Goal: Task Accomplishment & Management: Manage account settings

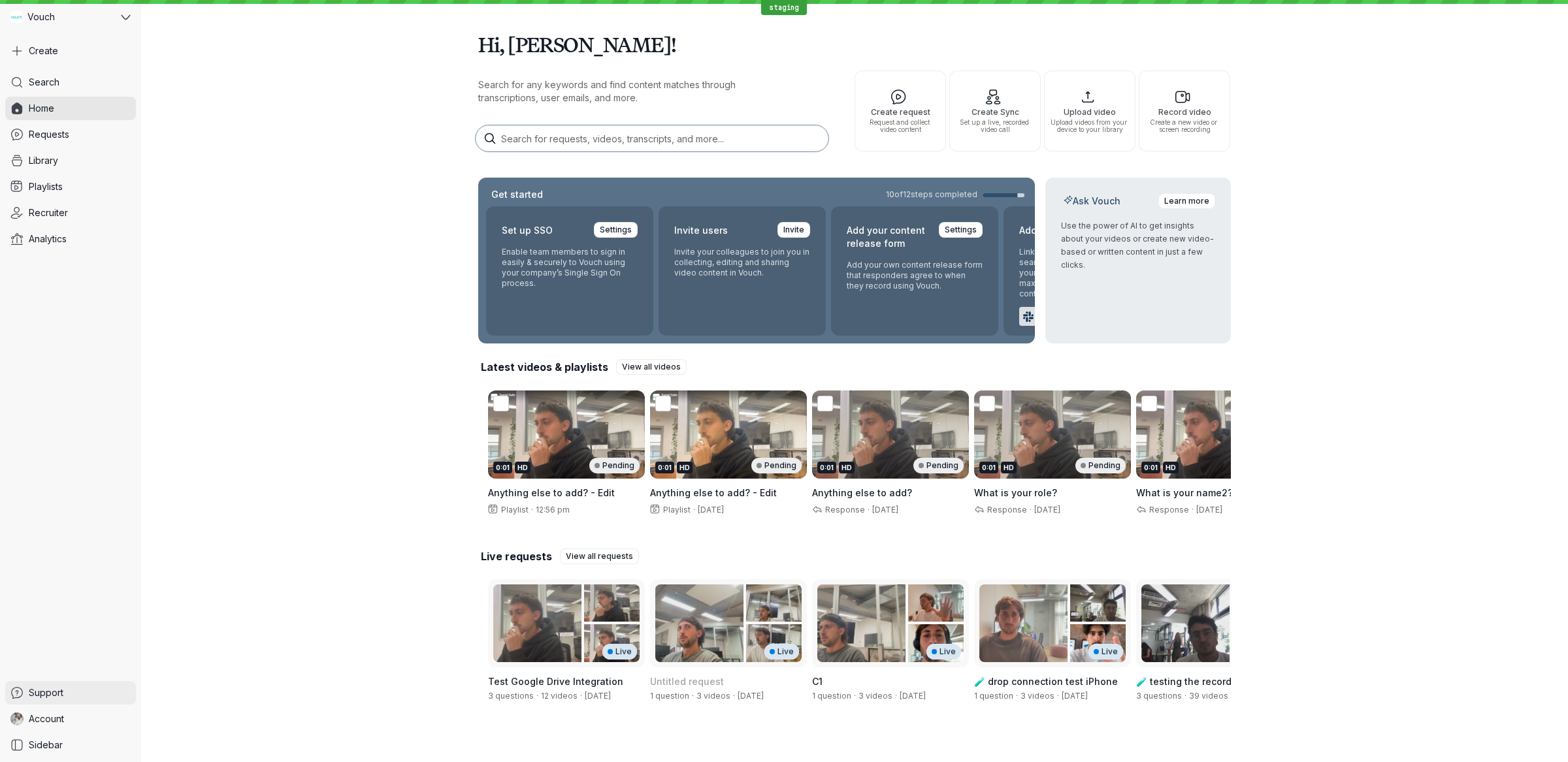
click at [69, 704] on link "Support" at bounding box center [70, 692] width 130 height 24
click at [72, 718] on link "Account" at bounding box center [70, 719] width 130 height 24
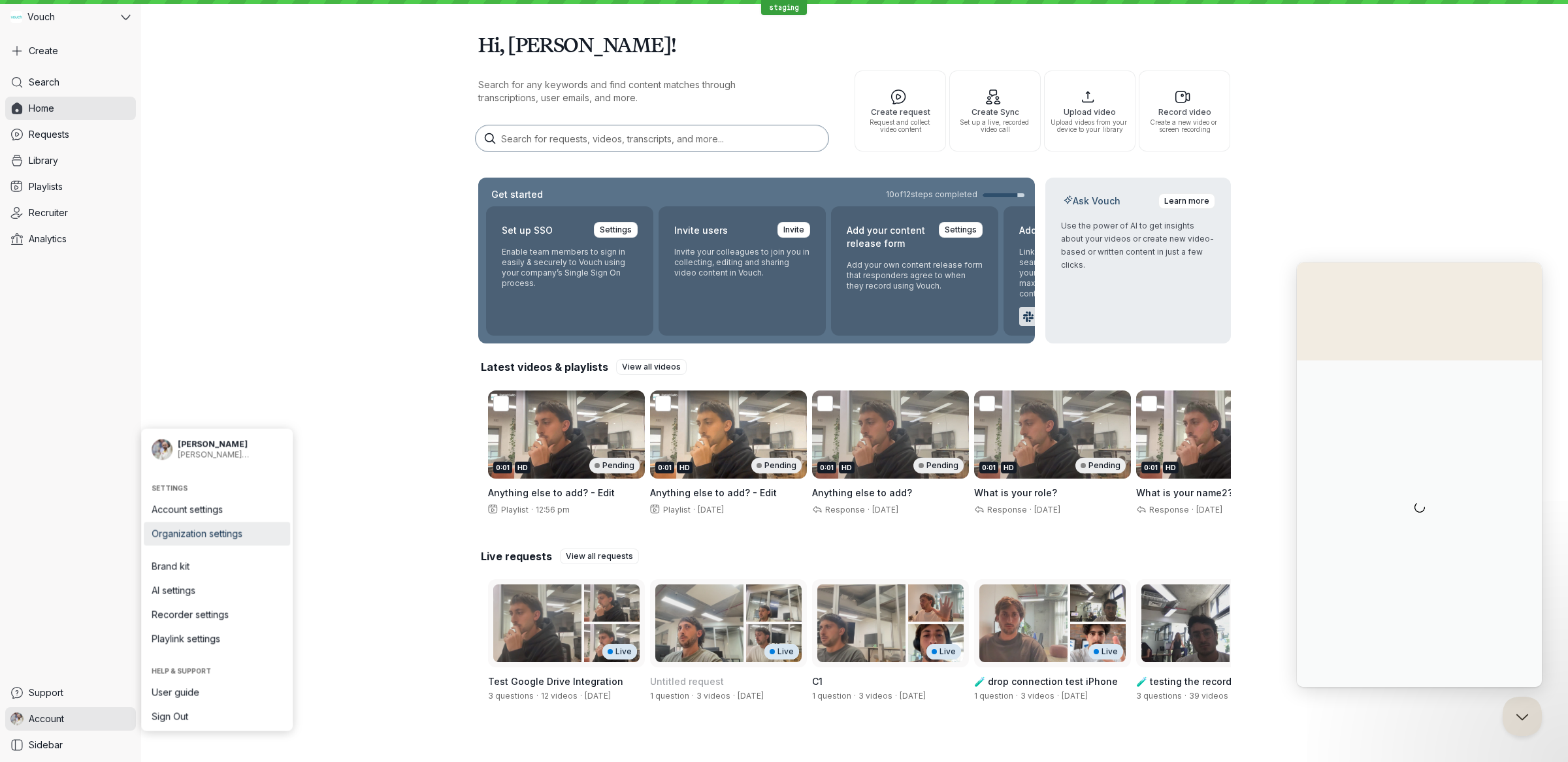
click at [249, 535] on span "Organization settings" at bounding box center [216, 534] width 130 height 13
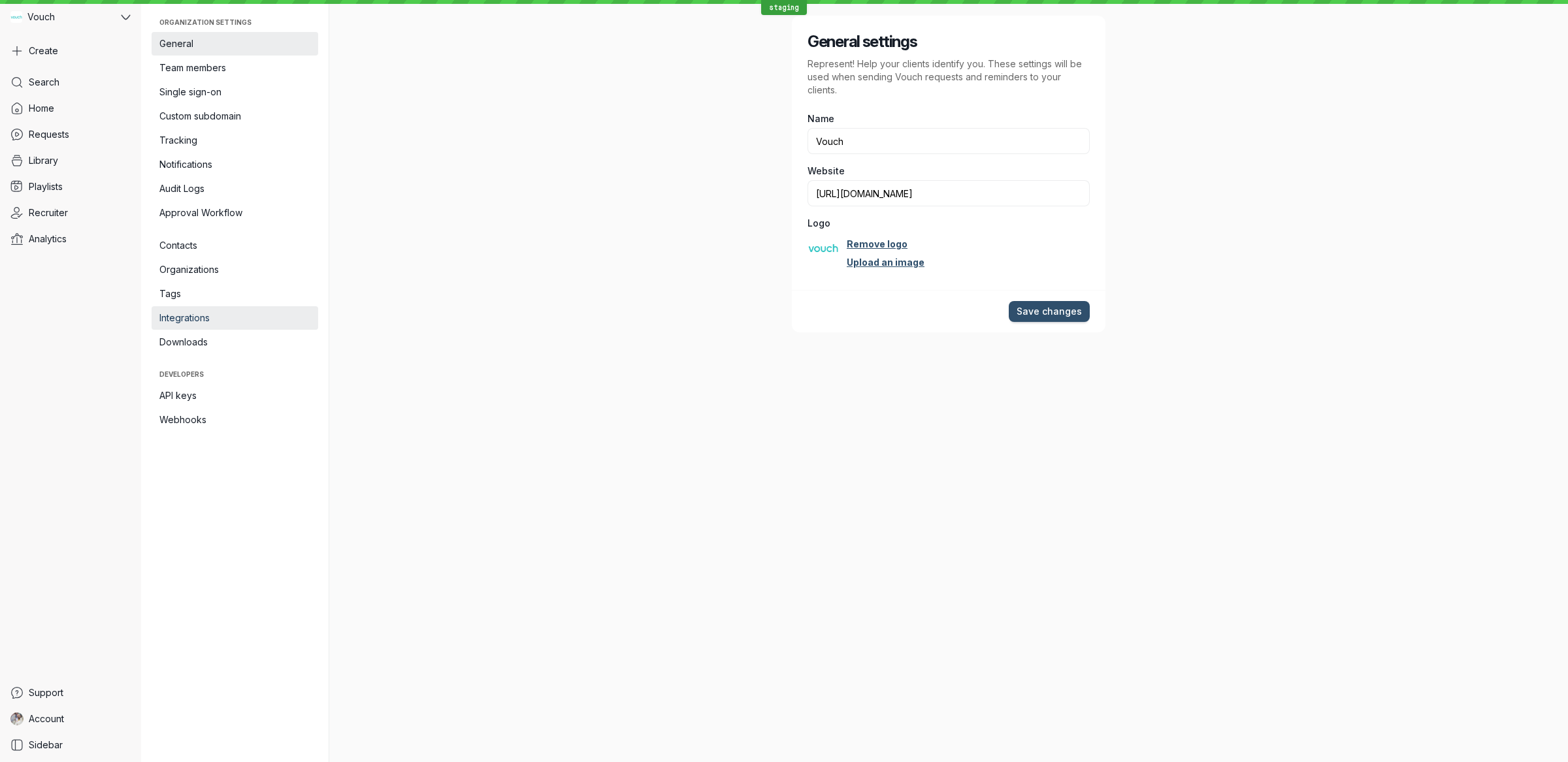
click at [261, 313] on span "Integrations" at bounding box center [235, 318] width 151 height 13
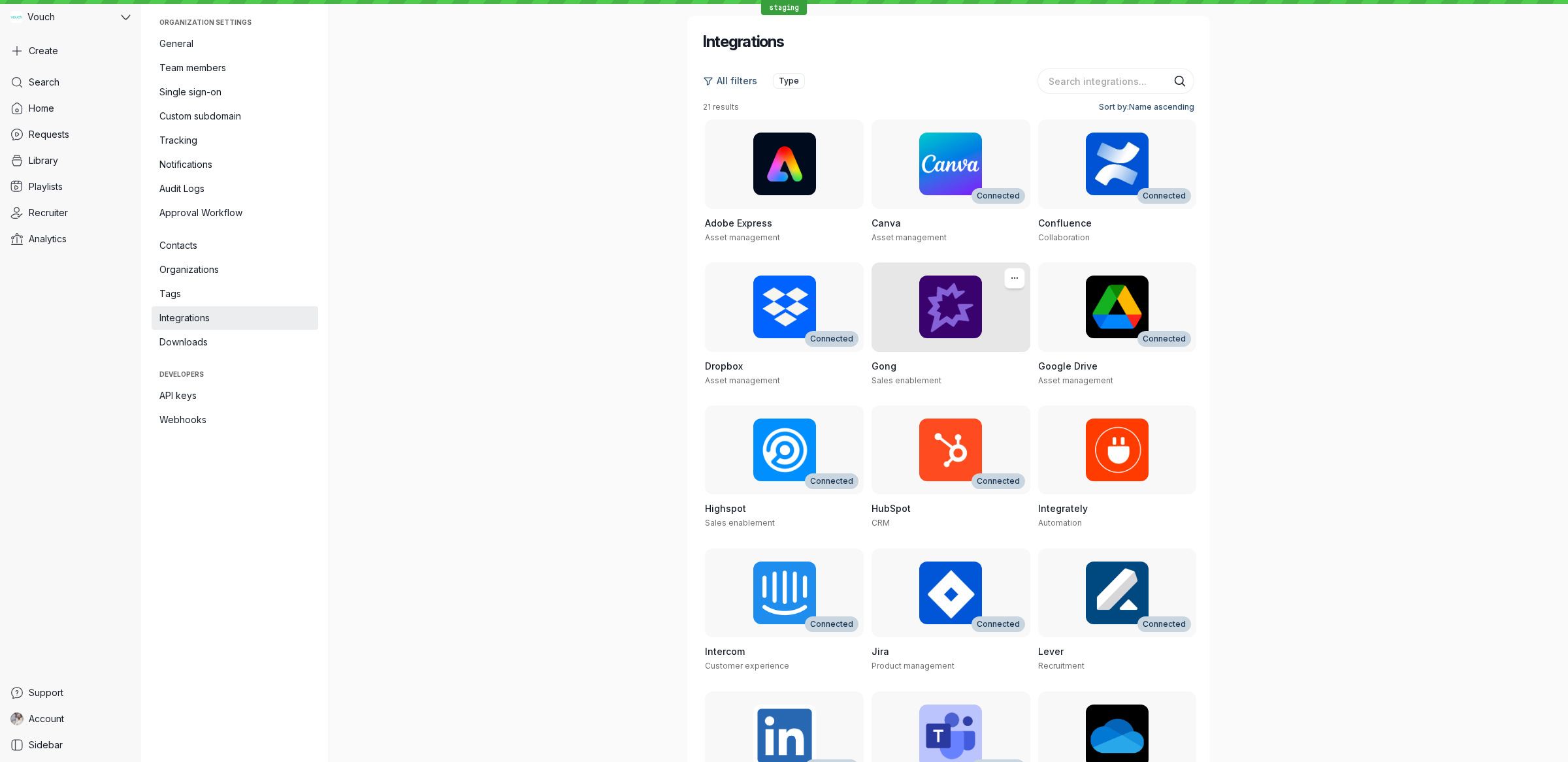
scroll to position [363, 0]
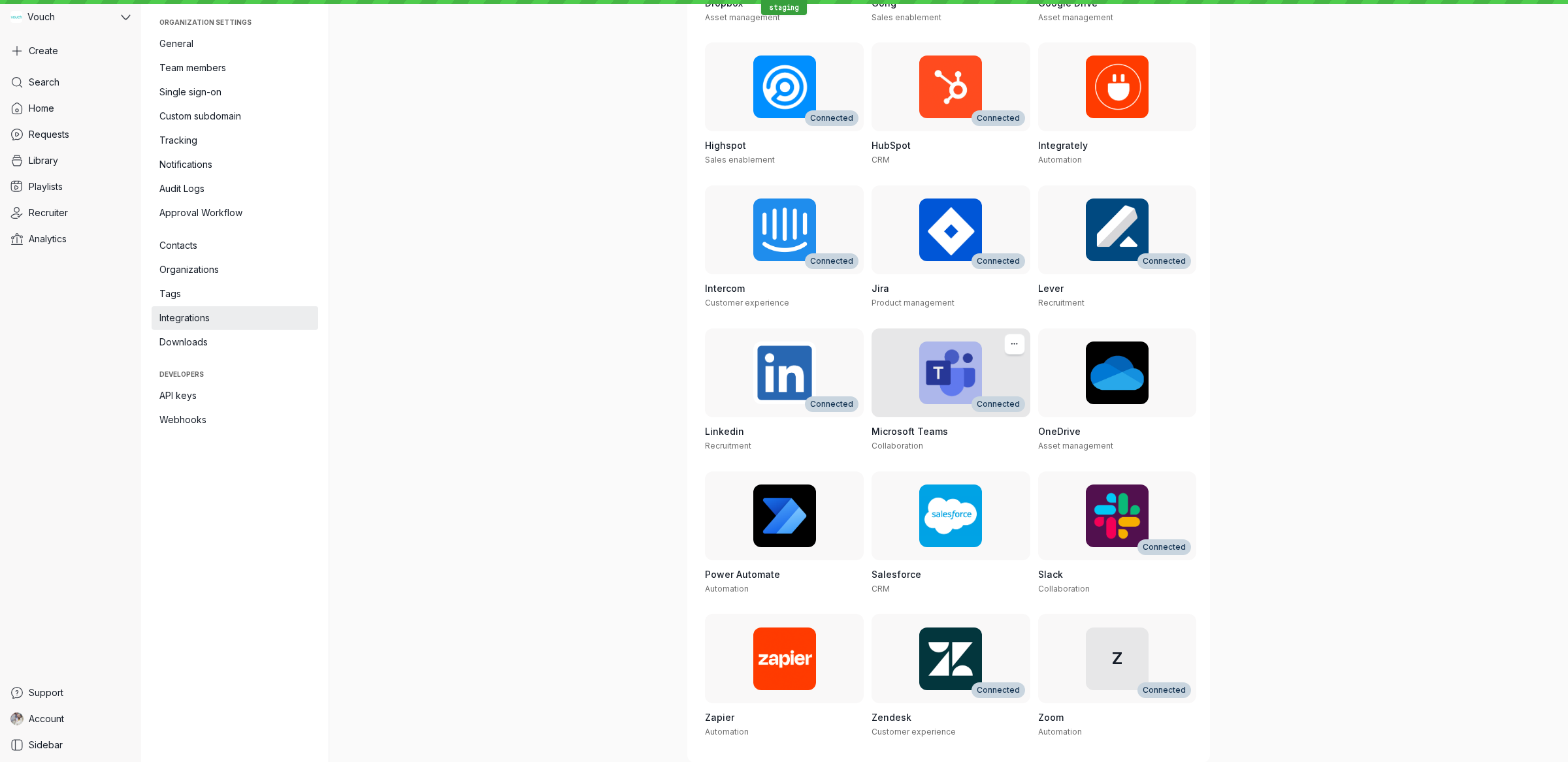
click at [946, 437] on h3 "Microsoft Teams" at bounding box center [951, 432] width 159 height 13
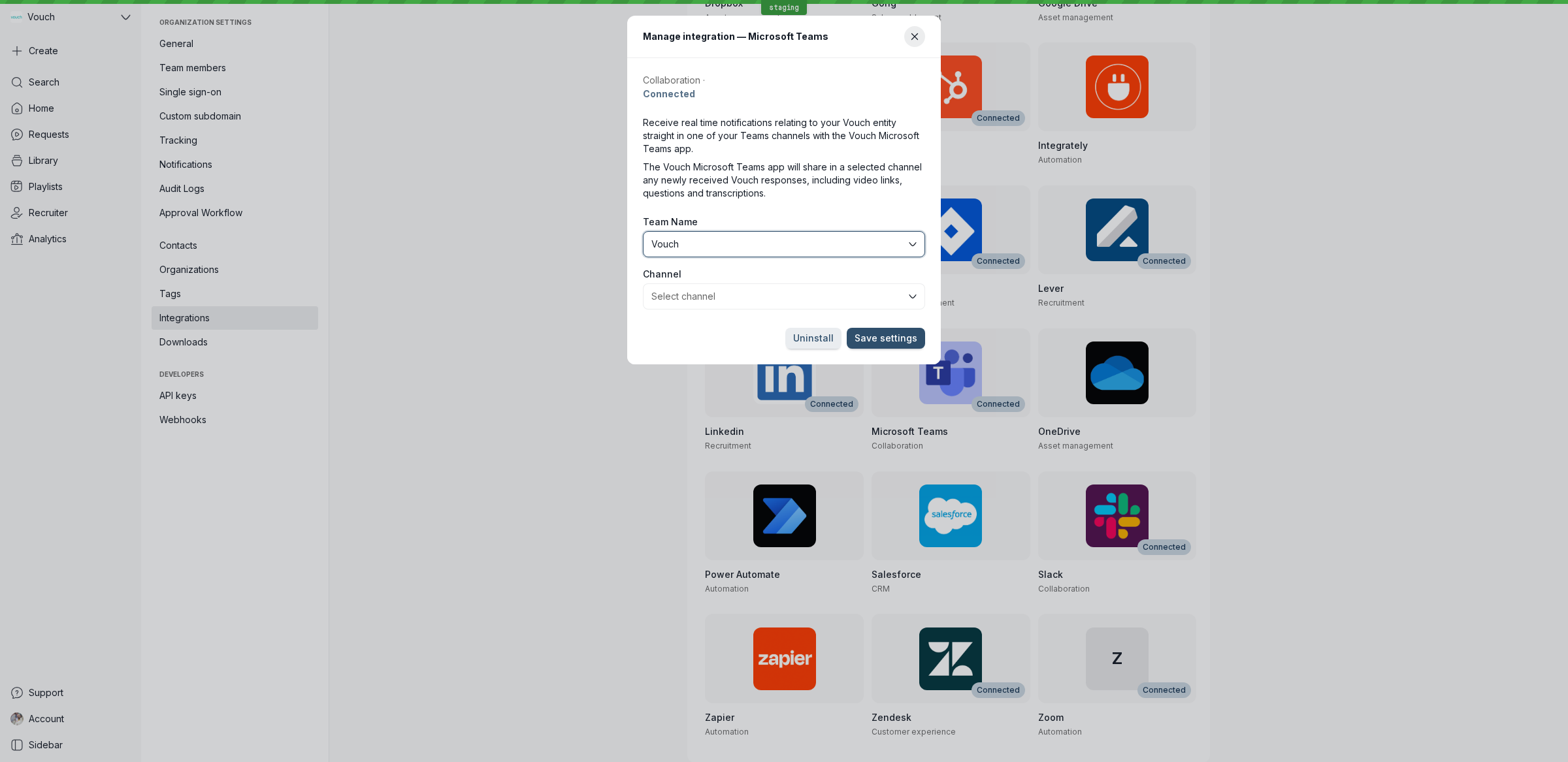
click at [769, 241] on span "Vouch" at bounding box center [779, 244] width 255 height 13
click at [754, 296] on button "Select channel" at bounding box center [784, 296] width 283 height 26
click at [751, 245] on span "Staging Test" at bounding box center [779, 244] width 255 height 13
click at [756, 243] on span "Vouch Demo" at bounding box center [779, 244] width 255 height 13
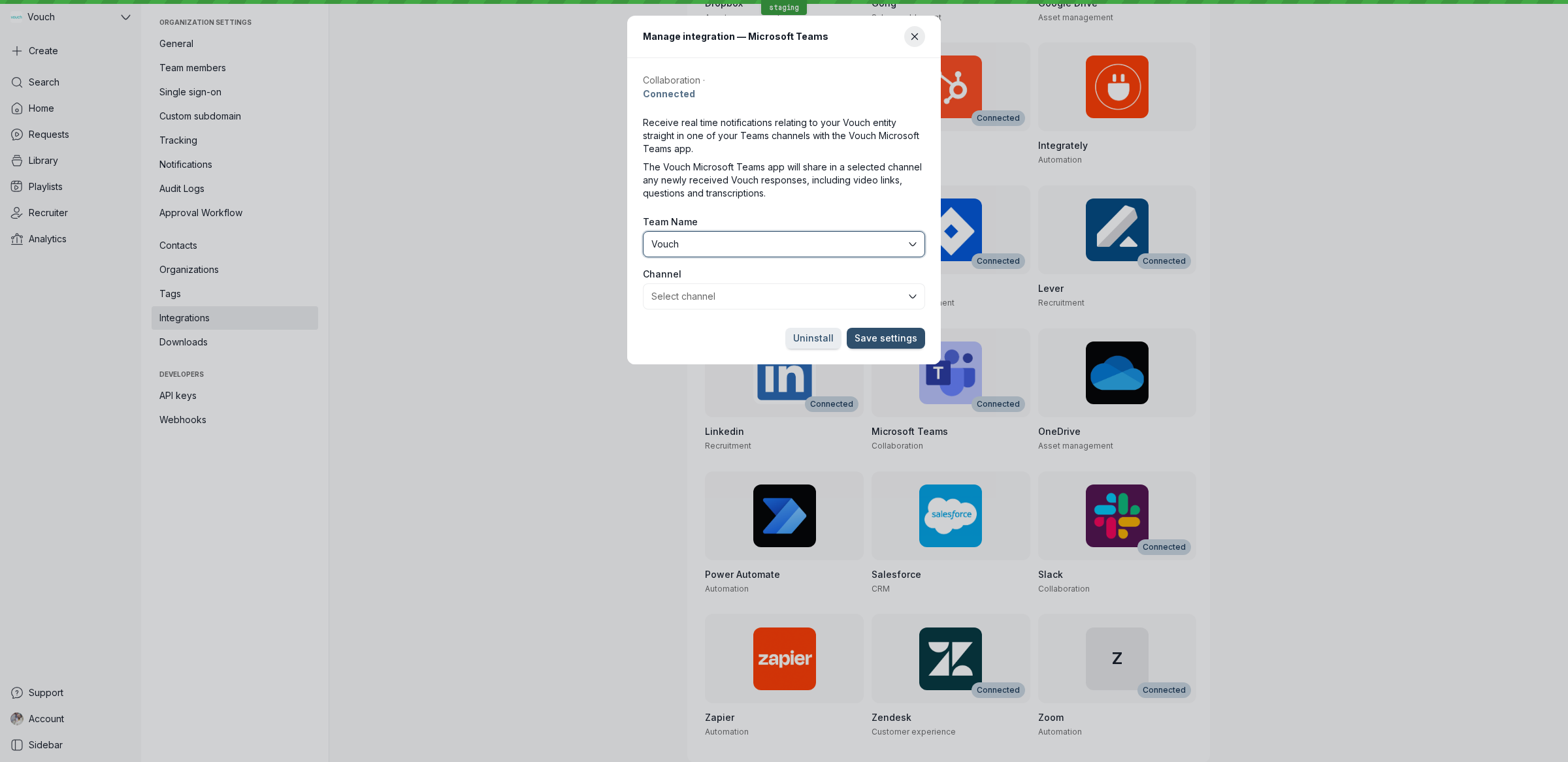
click at [724, 232] on button "Vouch" at bounding box center [784, 243] width 283 height 26
click at [920, 44] on button "Close modal" at bounding box center [915, 36] width 21 height 21
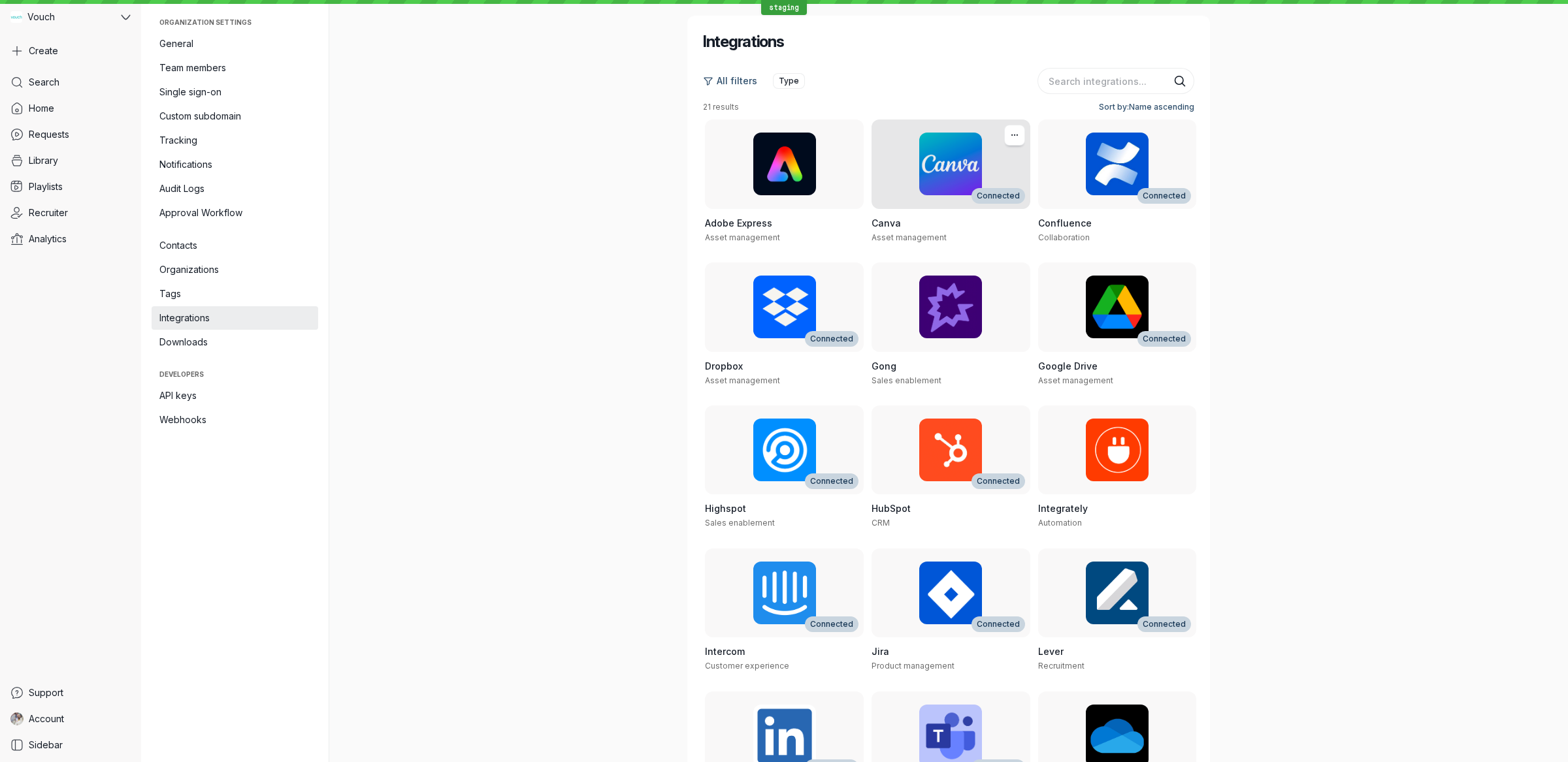
click at [949, 222] on h3 "Canva" at bounding box center [951, 223] width 159 height 13
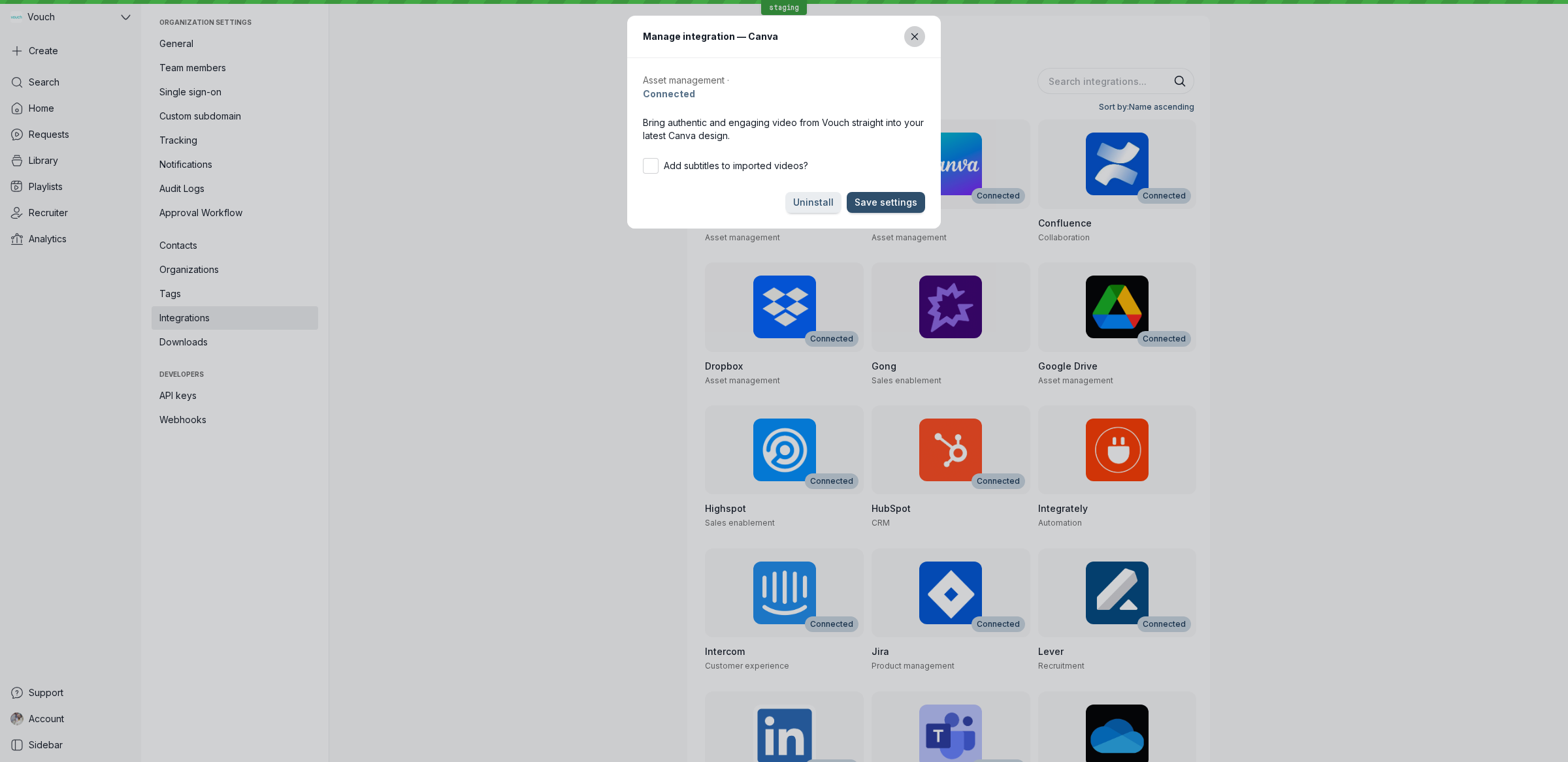
click at [916, 35] on icon "Close modal" at bounding box center [914, 36] width 6 height 6
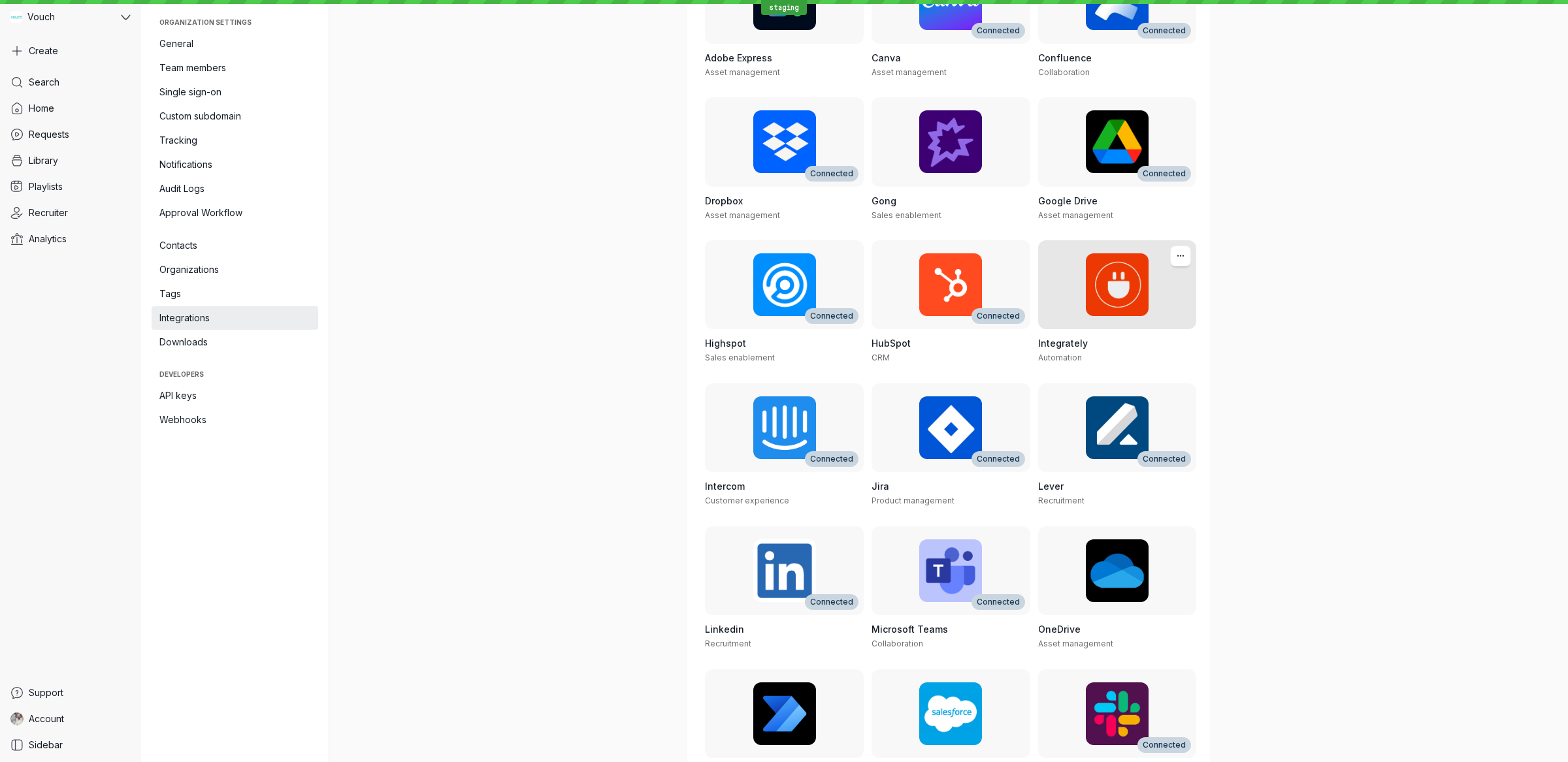
scroll to position [213, 0]
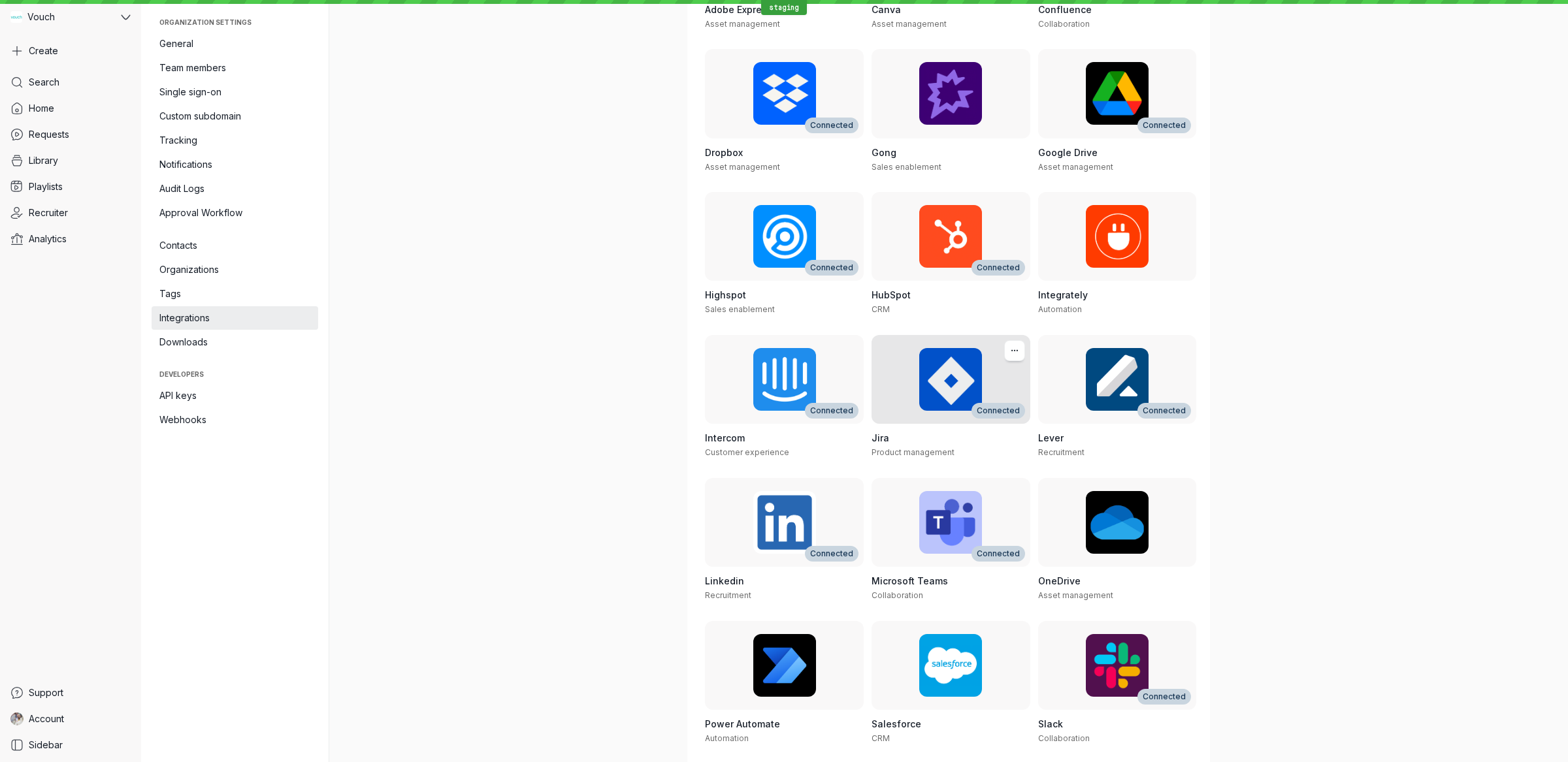
click at [959, 437] on h3 "Jira" at bounding box center [951, 438] width 159 height 13
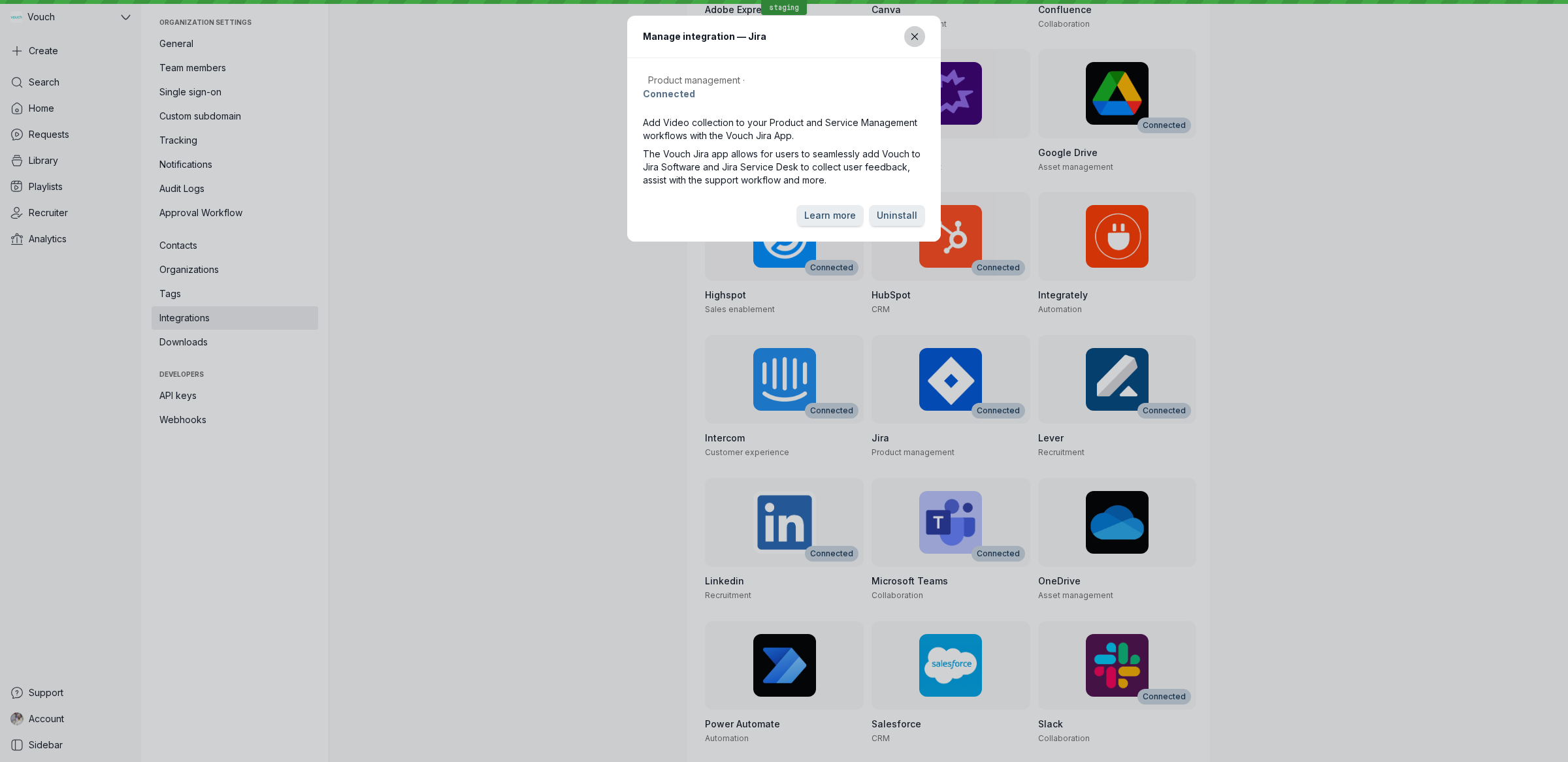
click at [907, 34] on button "Close modal" at bounding box center [915, 36] width 21 height 21
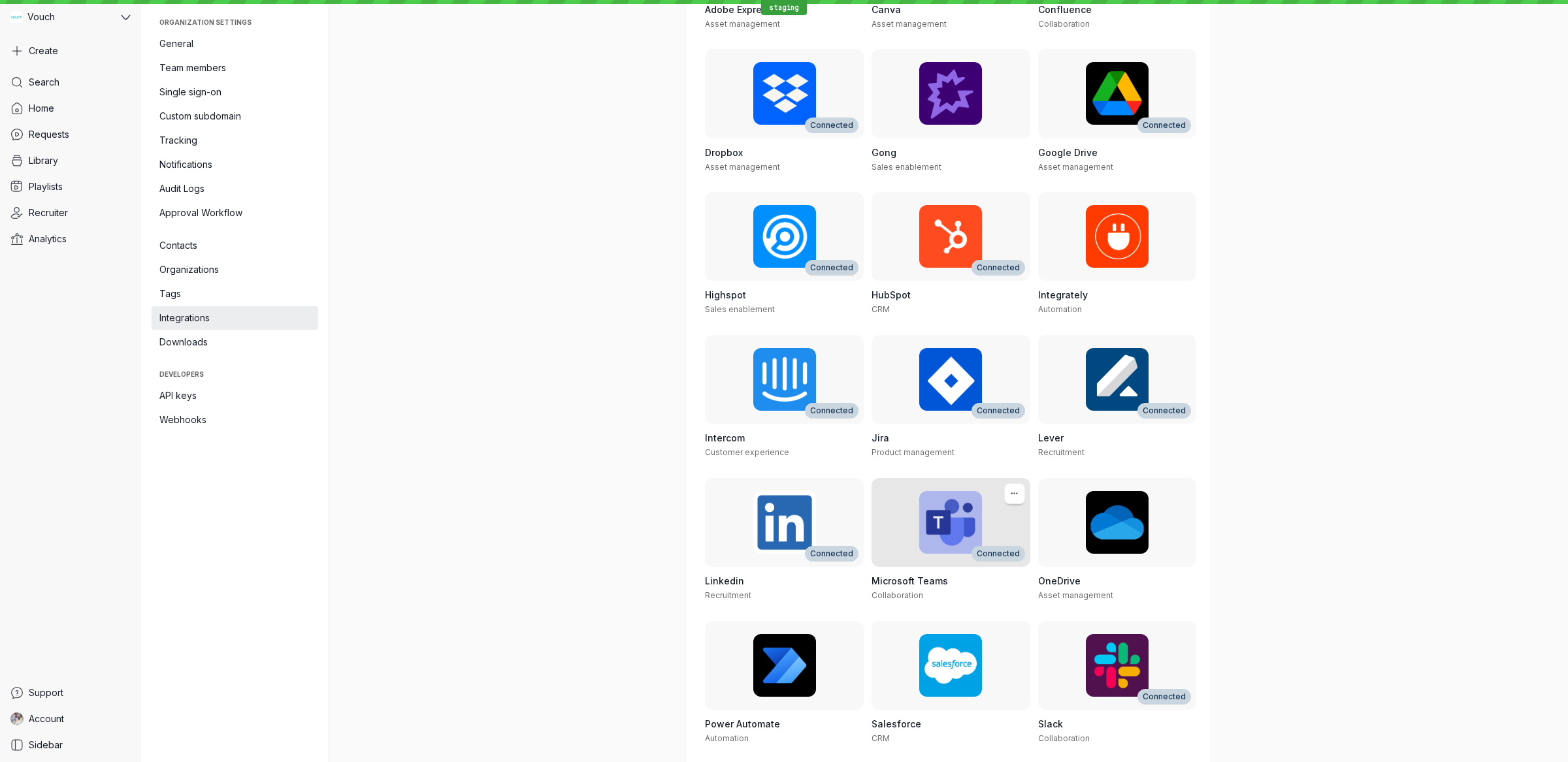
click at [938, 564] on div "Connected" at bounding box center [951, 522] width 159 height 89
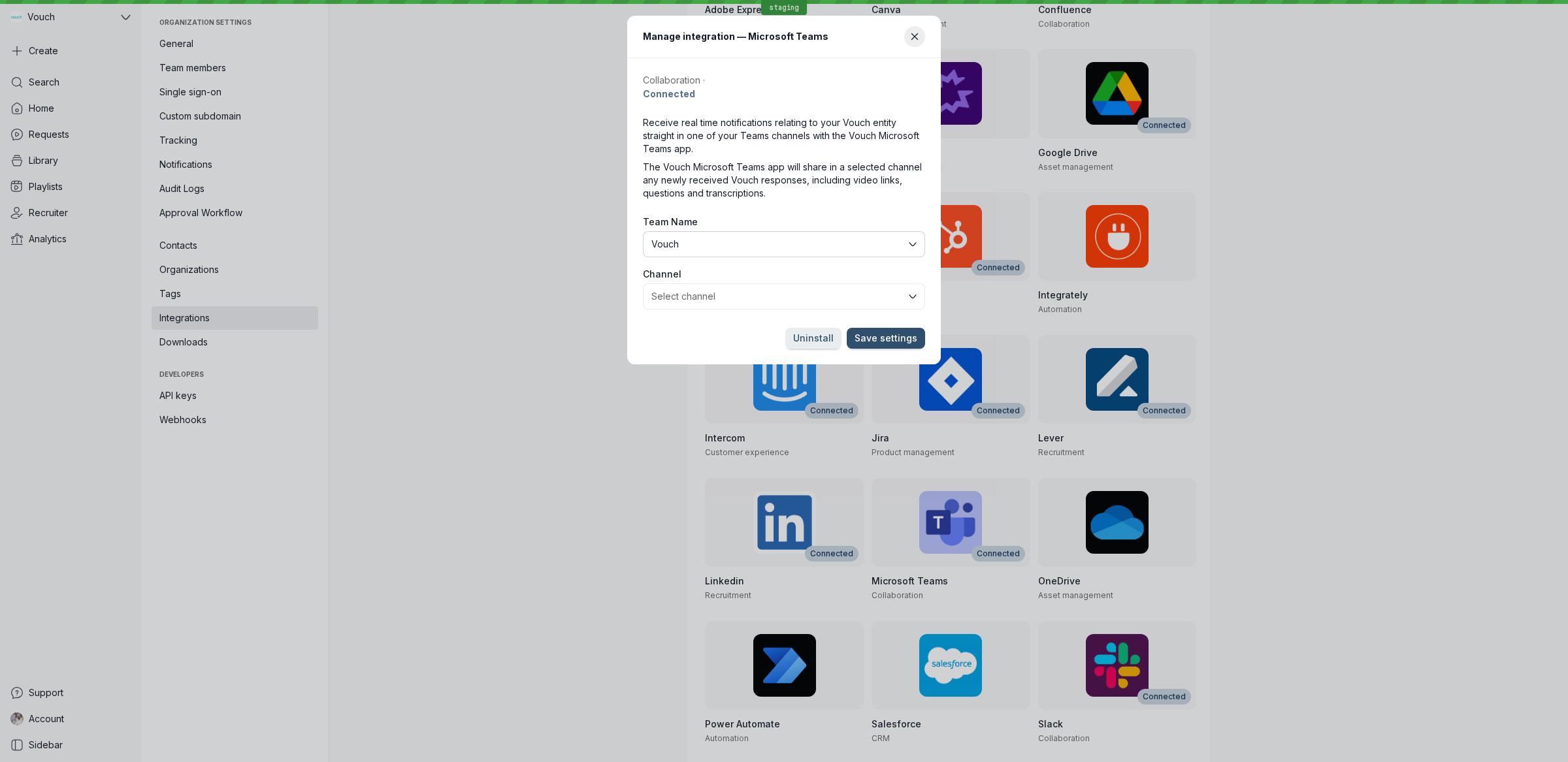
click at [745, 237] on span "Vouch" at bounding box center [779, 244] width 255 height 13
click at [745, 240] on span "Staging Test" at bounding box center [779, 244] width 255 height 13
click at [724, 296] on button "Select channel" at bounding box center [784, 296] width 283 height 26
click at [733, 287] on button "Select channel" at bounding box center [784, 296] width 283 height 26
click at [731, 242] on span "Vouch Demo" at bounding box center [779, 244] width 255 height 13
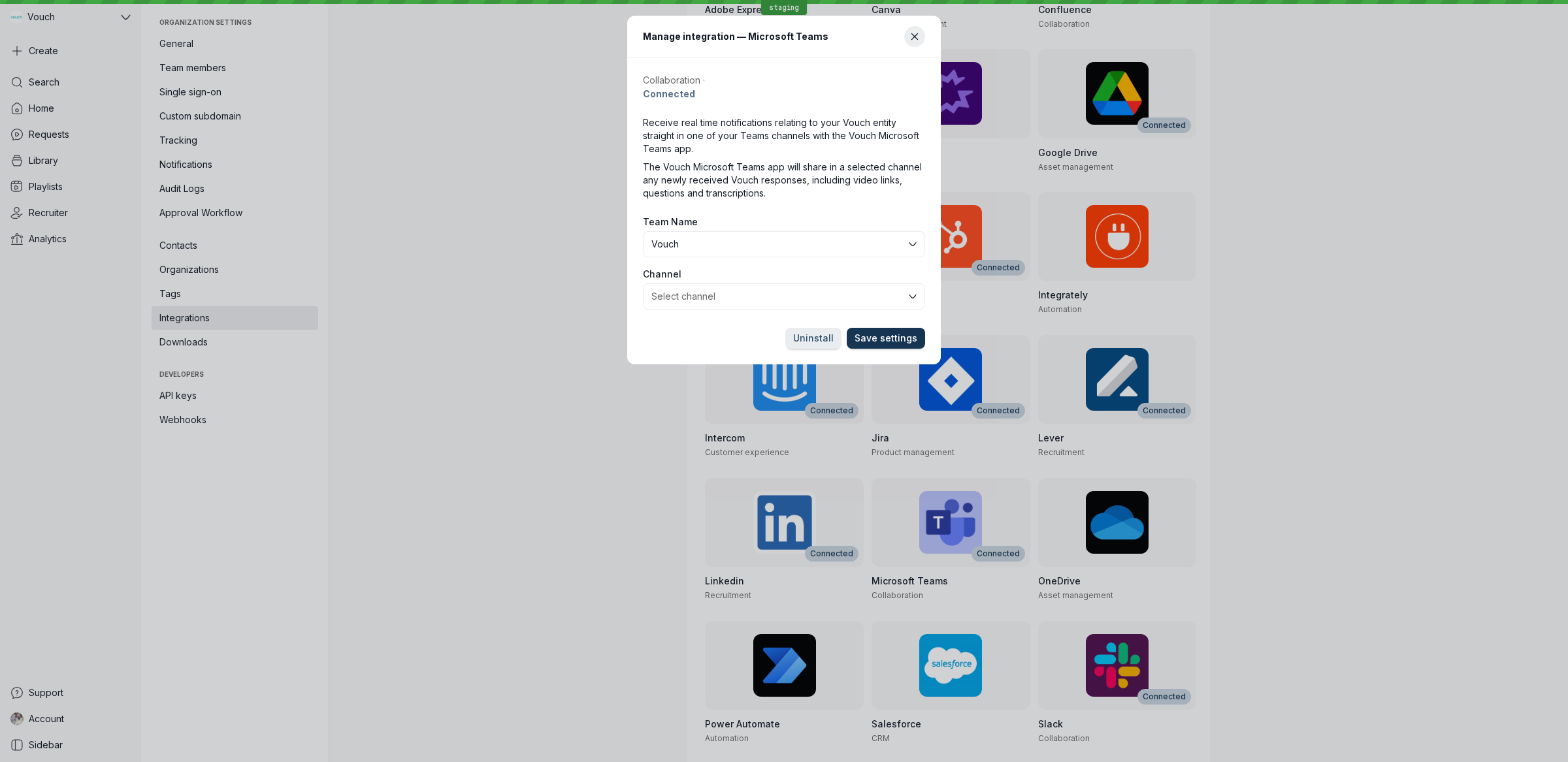
click at [891, 341] on span "Save settings" at bounding box center [885, 338] width 62 height 13
click at [911, 39] on icon "Close modal" at bounding box center [914, 36] width 6 height 6
